Goal: Transaction & Acquisition: Obtain resource

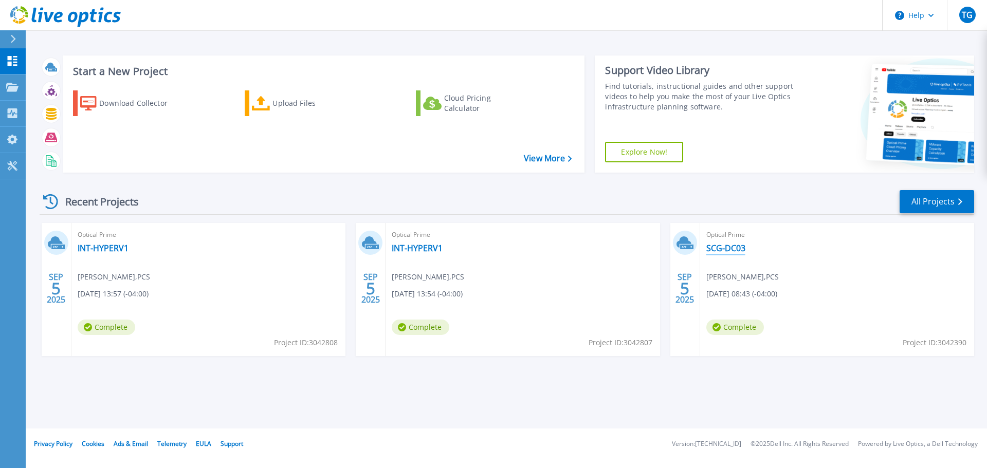
click at [735, 247] on link "SCG-DC03" at bounding box center [725, 248] width 39 height 10
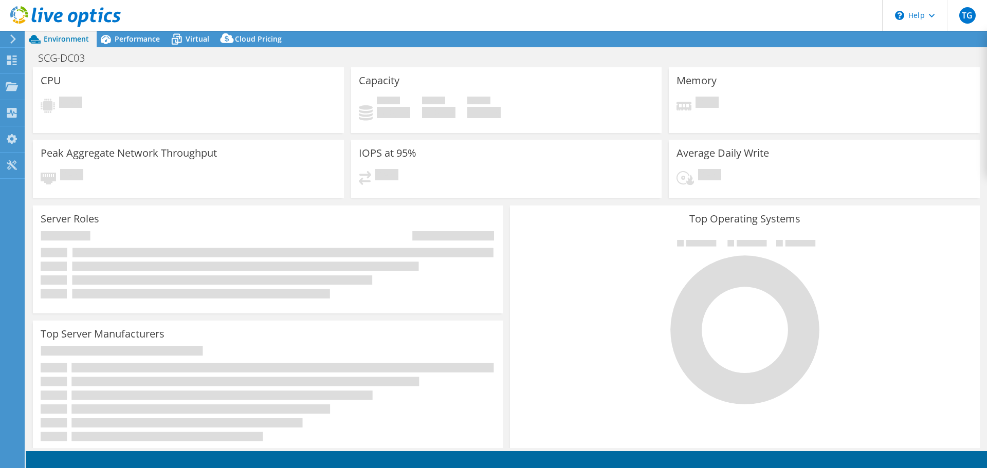
select select "USD"
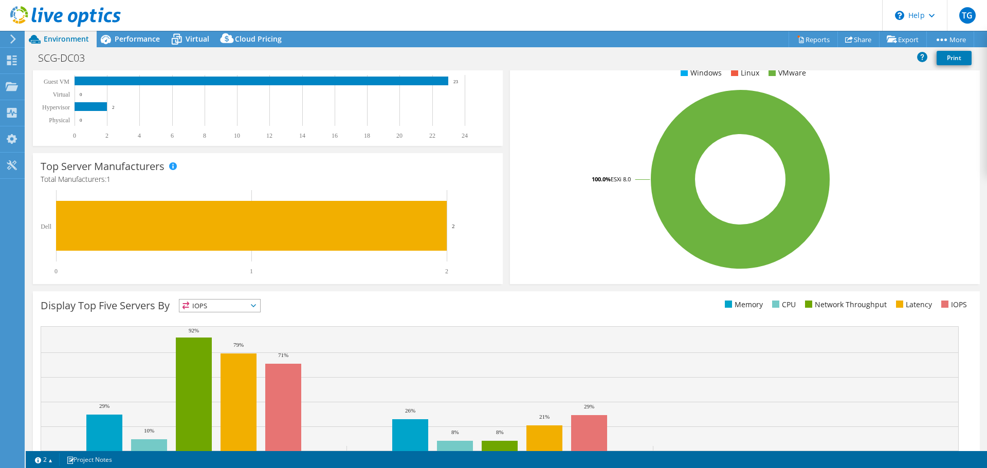
scroll to position [218, 0]
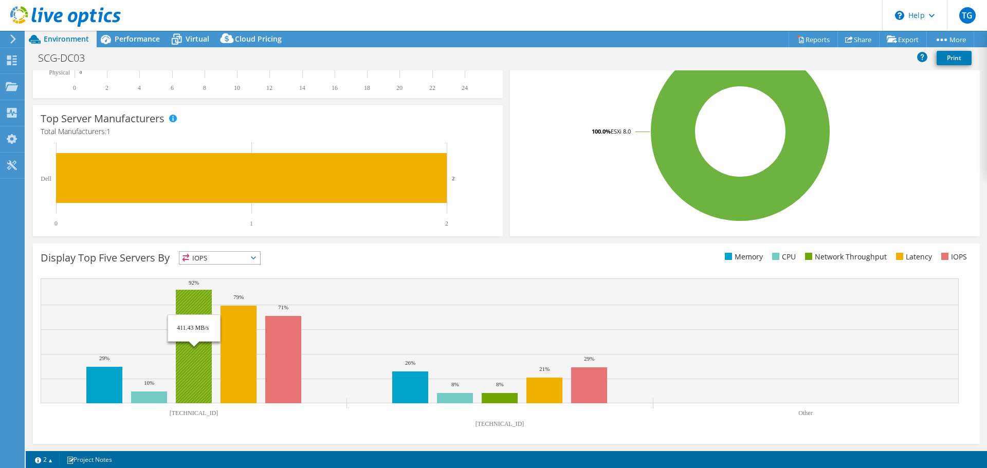
click at [189, 359] on rect at bounding box center [194, 347] width 36 height 114
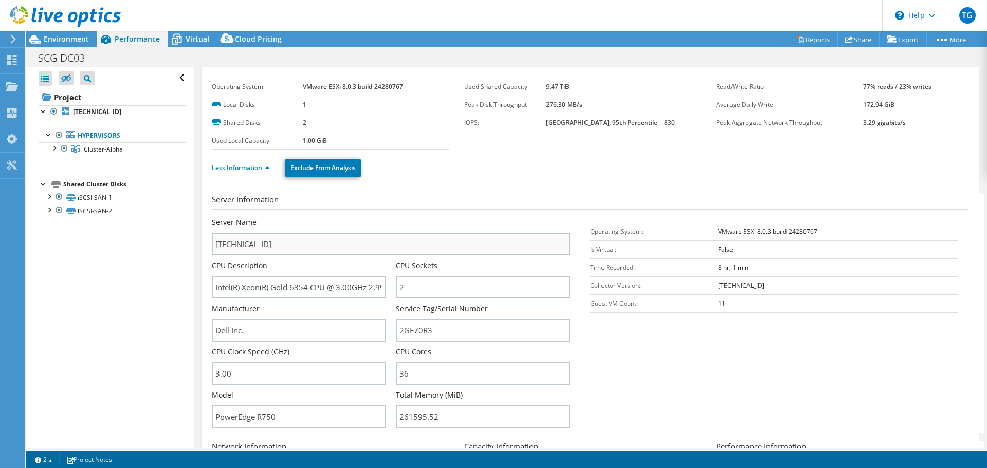
scroll to position [0, 0]
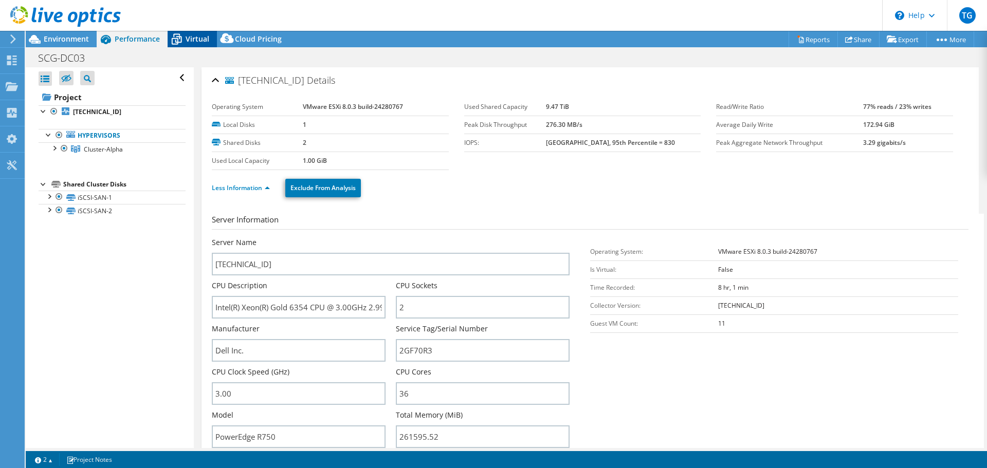
click at [185, 39] on icon at bounding box center [177, 39] width 18 height 18
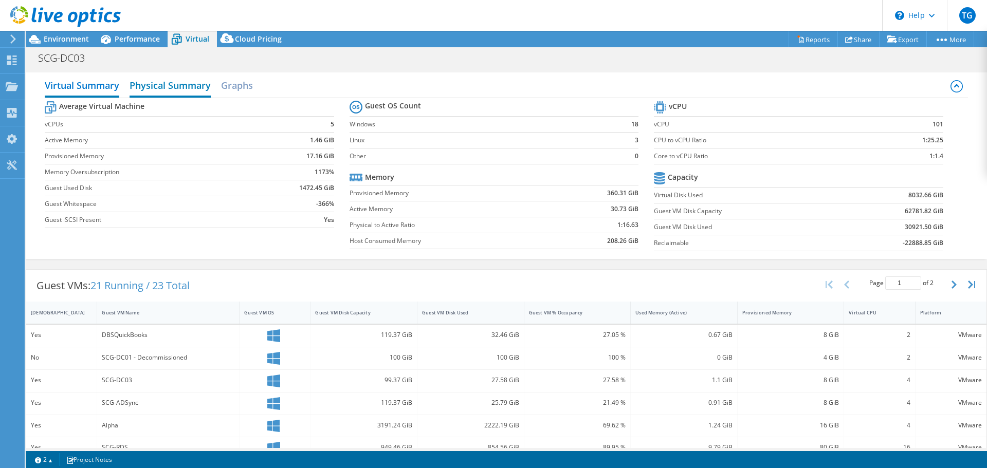
click at [176, 85] on h2 "Physical Summary" at bounding box center [170, 86] width 81 height 23
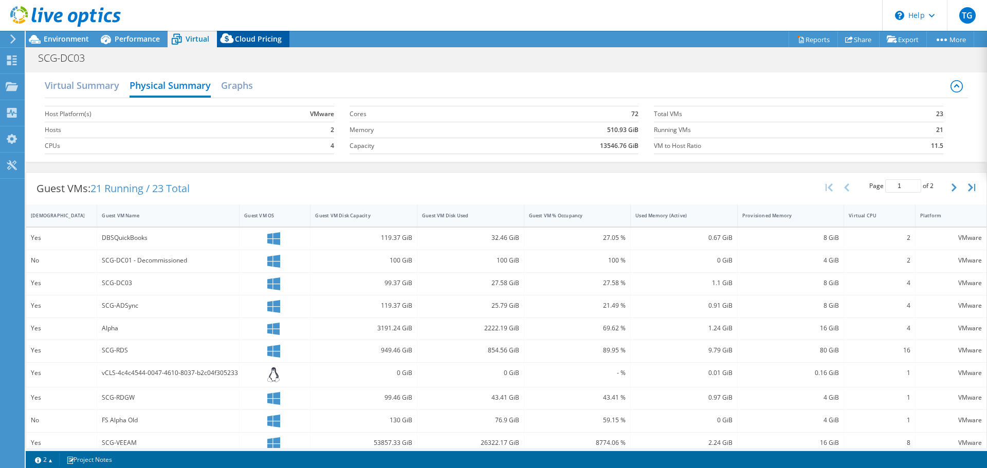
click at [260, 33] on div "Cloud Pricing" at bounding box center [253, 39] width 72 height 16
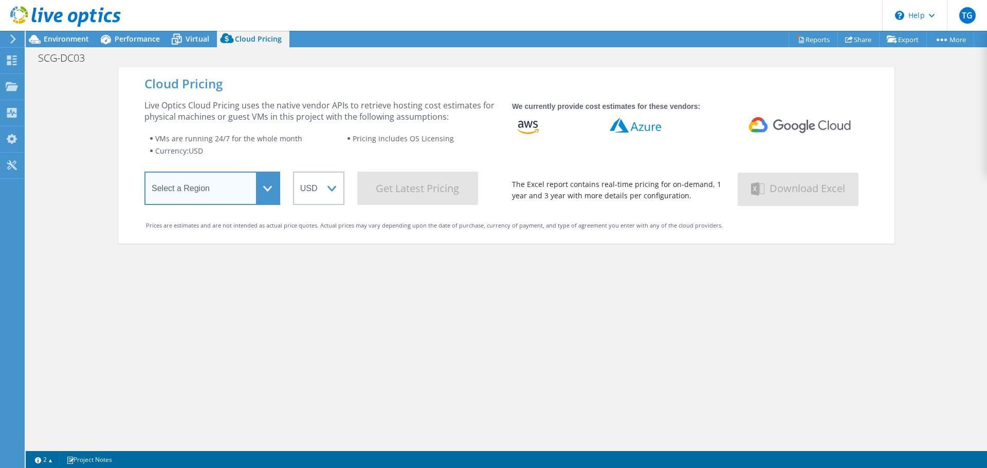
click at [254, 190] on select "Select a Region Asia Pacific (Hong Kong) Asia Pacific (Mumbai) Asia Pacific (Se…" at bounding box center [212, 188] width 136 height 33
select select "USEast"
click at [144, 174] on select "Select a Region Asia Pacific (Hong Kong) Asia Pacific (Mumbai) Asia Pacific (Se…" at bounding box center [212, 188] width 136 height 33
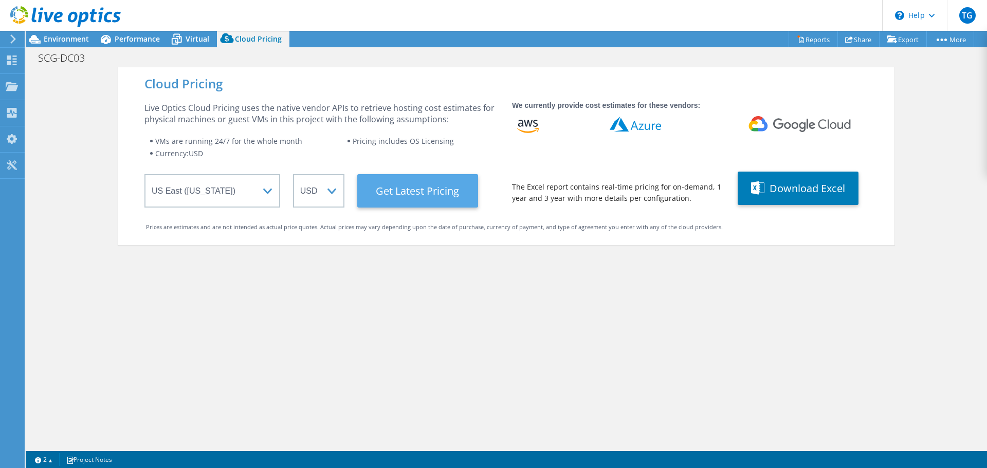
click at [443, 192] on Latest "Get Latest Pricing" at bounding box center [417, 190] width 121 height 33
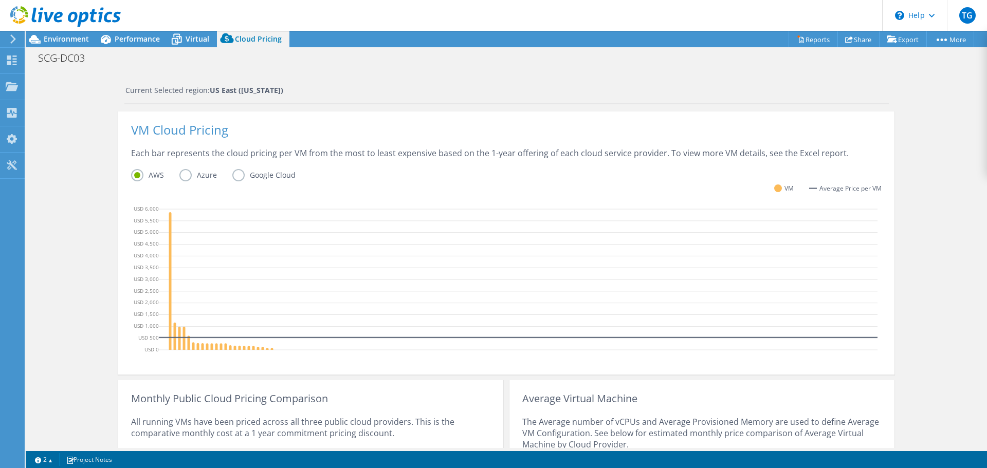
scroll to position [206, 0]
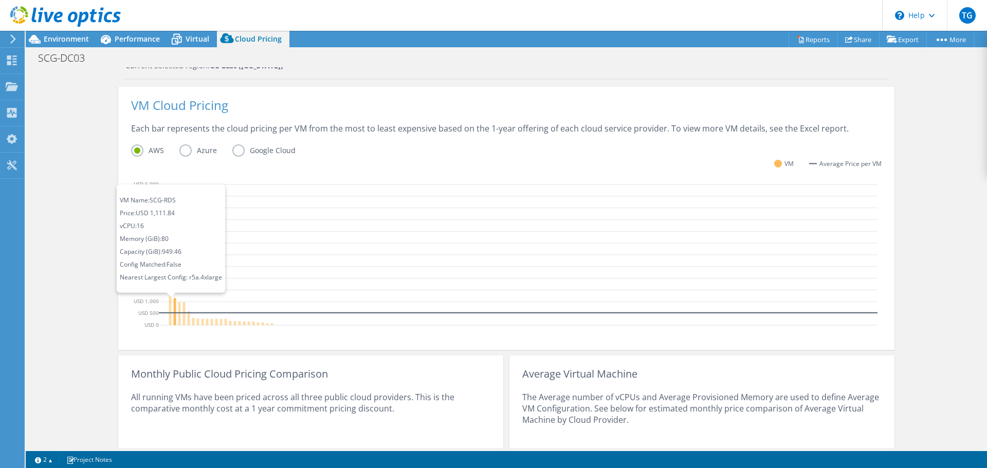
click at [174, 320] on icon at bounding box center [175, 311] width 3 height 27
click at [178, 320] on icon at bounding box center [179, 313] width 3 height 23
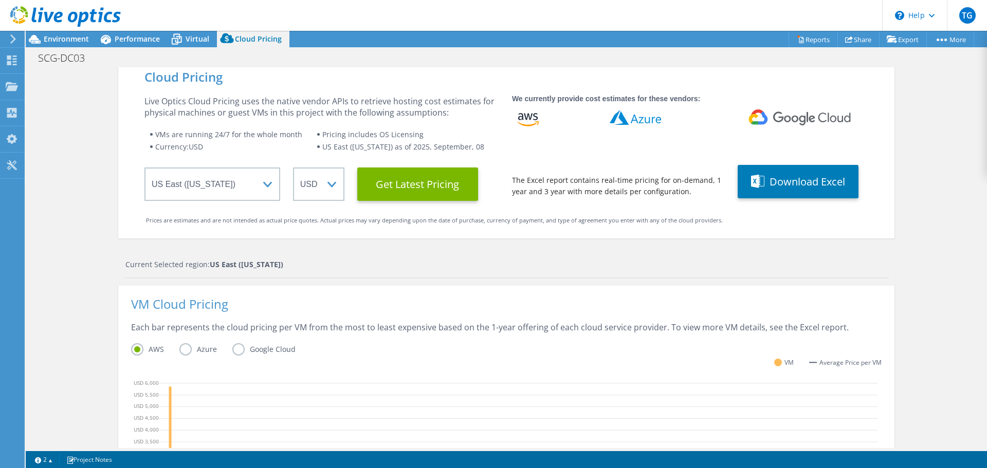
scroll to position [0, 0]
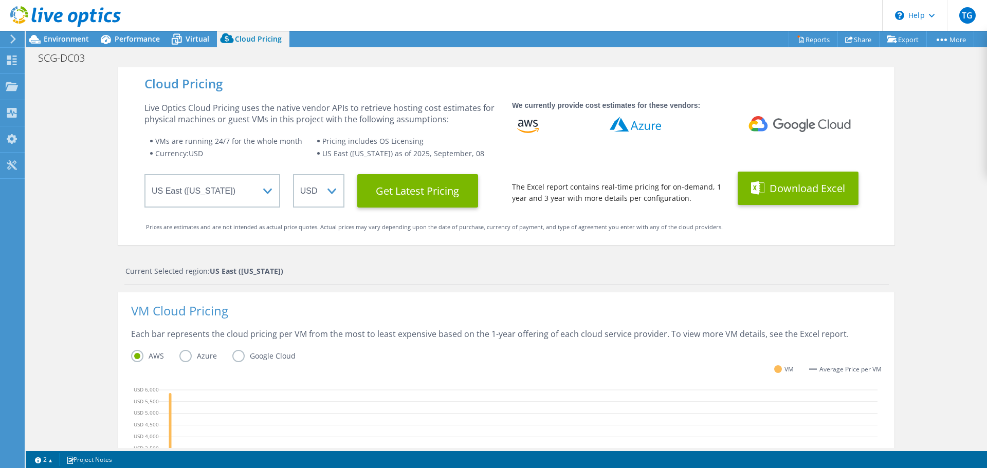
click at [775, 182] on button "Download Excel" at bounding box center [798, 188] width 121 height 33
